Goal: Task Accomplishment & Management: Use online tool/utility

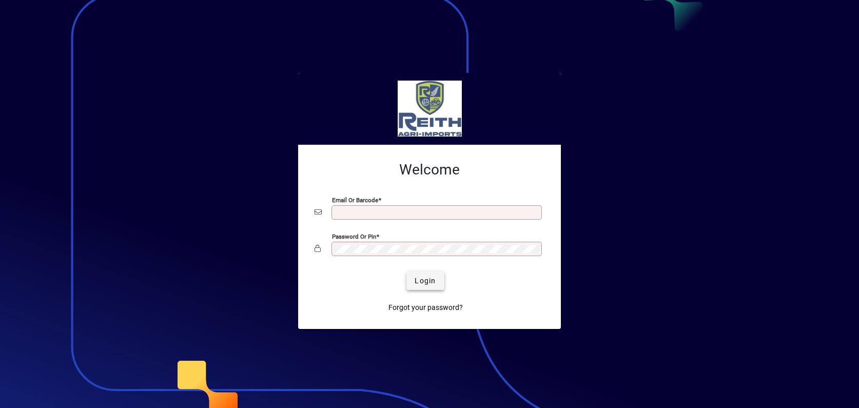
type input "**********"
click at [413, 278] on span "submit" at bounding box center [424, 280] width 37 height 25
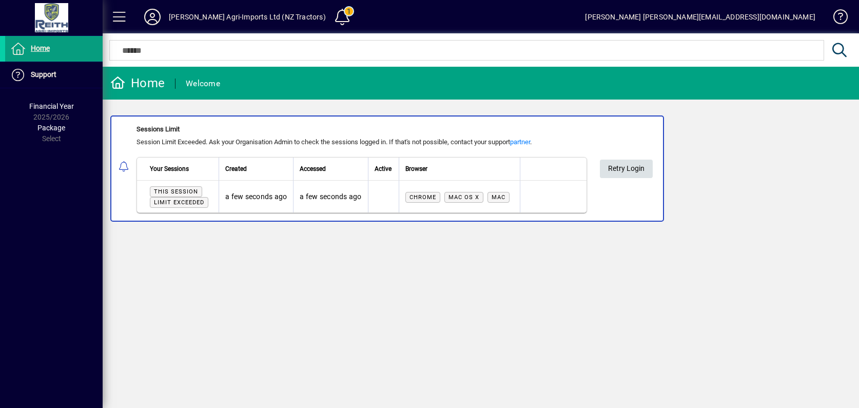
click at [628, 170] on span "Retry Login" at bounding box center [626, 168] width 36 height 17
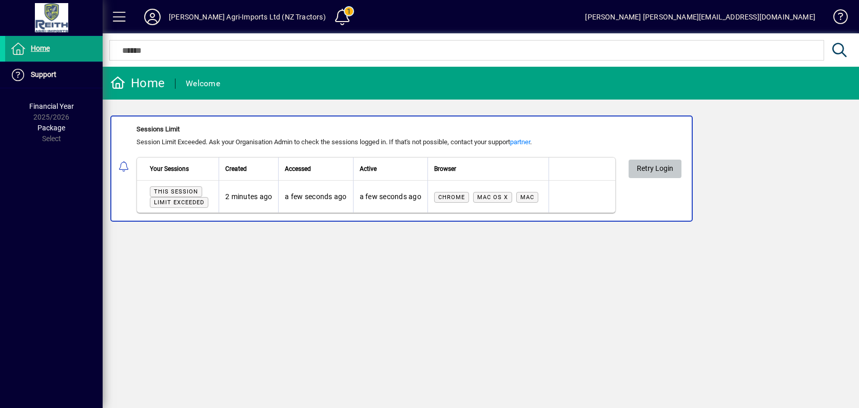
click at [655, 165] on span "Retry Login" at bounding box center [655, 168] width 36 height 17
click at [646, 174] on span "Retry Login" at bounding box center [640, 168] width 36 height 17
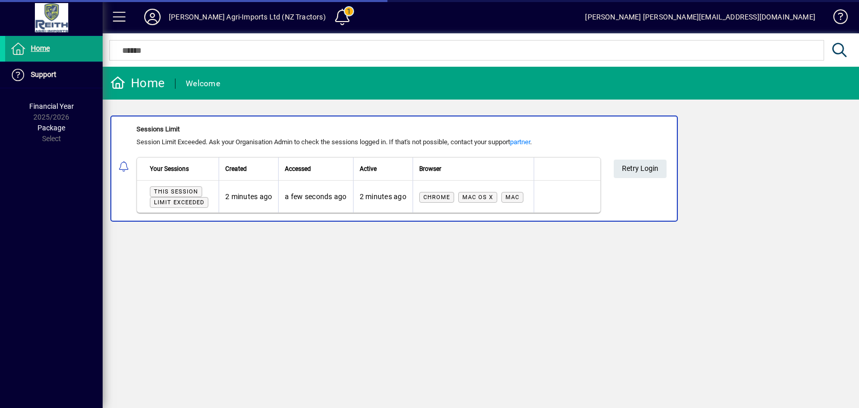
click at [646, 174] on span "Retry Login" at bounding box center [640, 168] width 36 height 17
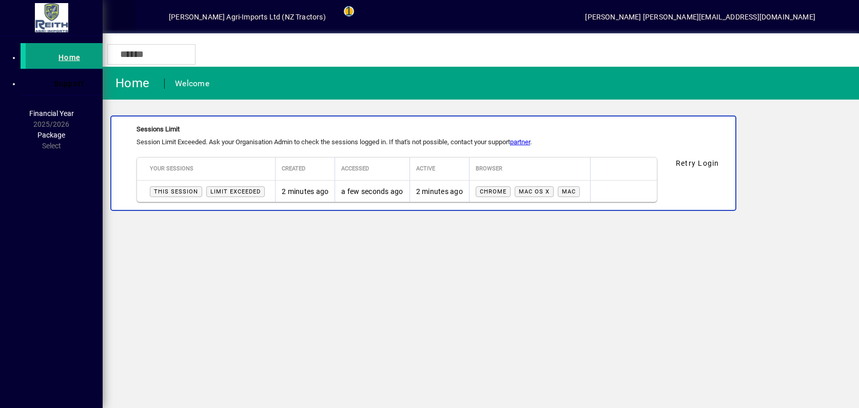
click at [123, 13] on span at bounding box center [119, 17] width 25 height 25
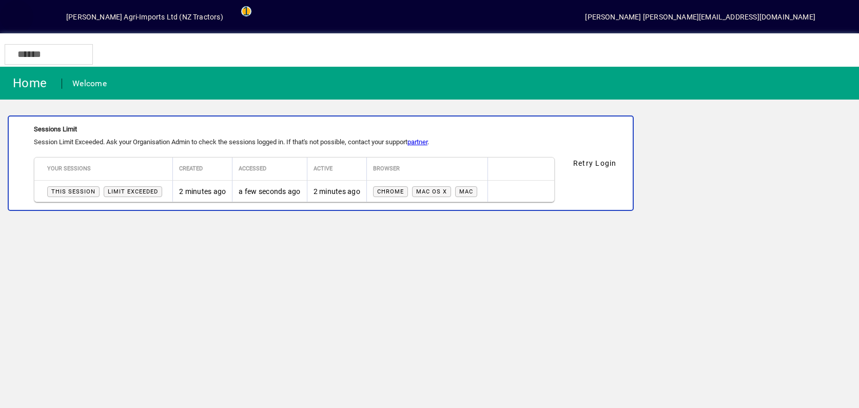
click at [24, 16] on span at bounding box center [17, 17] width 25 height 25
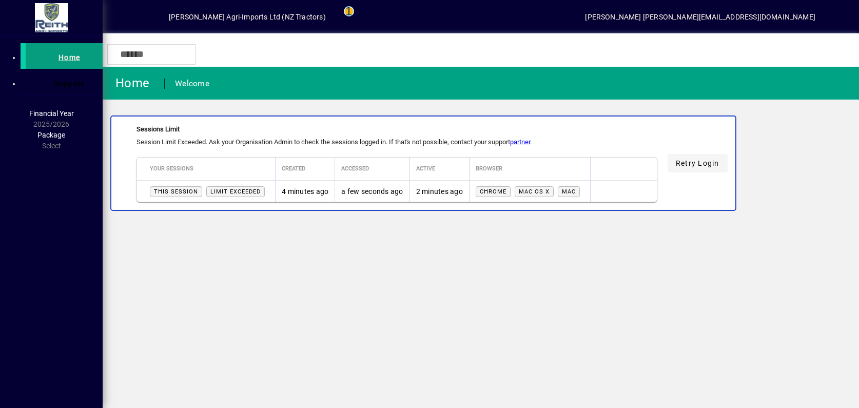
click at [667, 173] on span at bounding box center [697, 163] width 60 height 25
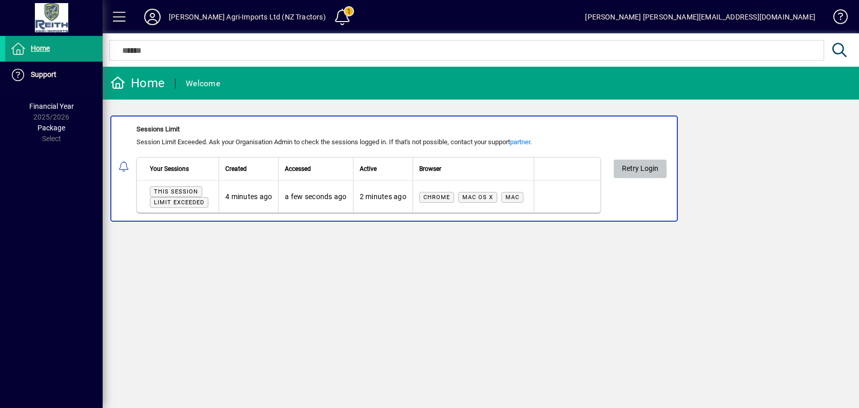
click at [633, 176] on span at bounding box center [640, 168] width 53 height 25
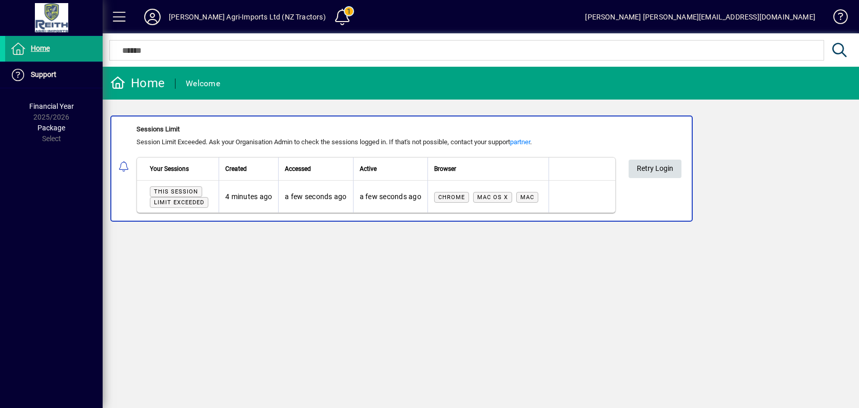
click at [669, 179] on span at bounding box center [654, 168] width 53 height 25
click at [644, 167] on span "Retry Login" at bounding box center [655, 168] width 36 height 17
